Goal: Information Seeking & Learning: Understand process/instructions

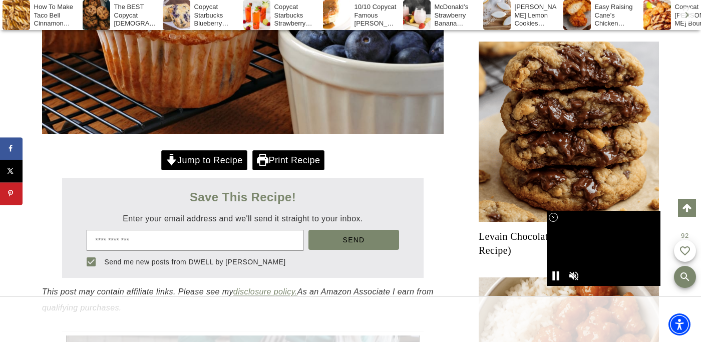
click at [213, 171] on link "Jump to Recipe" at bounding box center [204, 160] width 86 height 21
